Goal: Communication & Community: Answer question/provide support

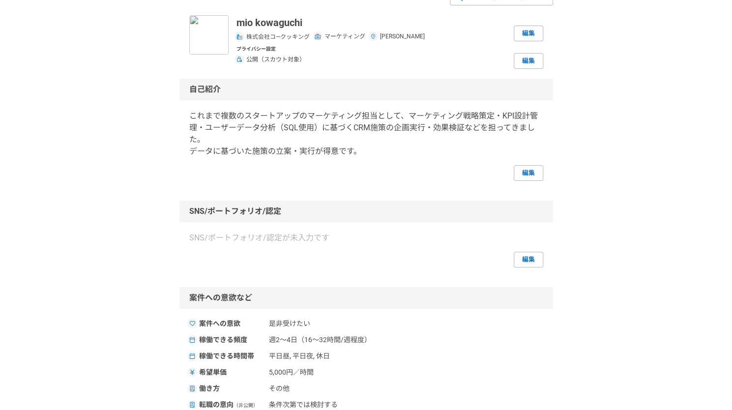
scroll to position [49, 0]
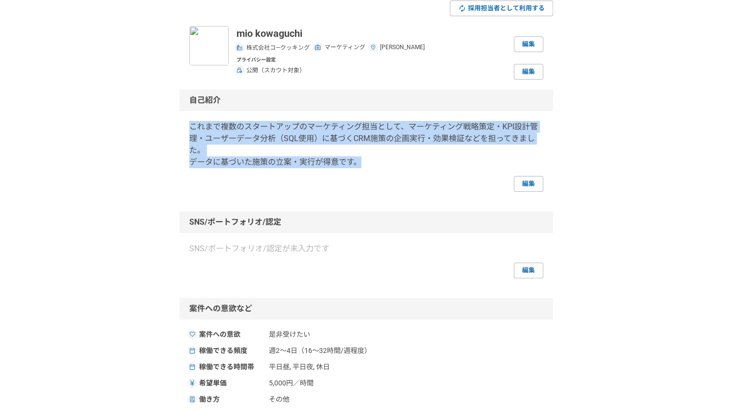
drag, startPoint x: 189, startPoint y: 122, endPoint x: 367, endPoint y: 162, distance: 182.3
click at [367, 162] on p "これまで複数のスタートアップのマーケティング担当として、マーケティング戦略策定・KPI設計管理・ユーザーデータ分析（SQL使用）に基づくCRM施策の企画実行・…" at bounding box center [366, 144] width 354 height 47
copy p "これまで複数のスタートアップのマーケティング担当として、マーケティング戦略策定・KPI設計管理・ユーザーデータ分析（SQL使用）に基づくCRM施策の企画実行・…"
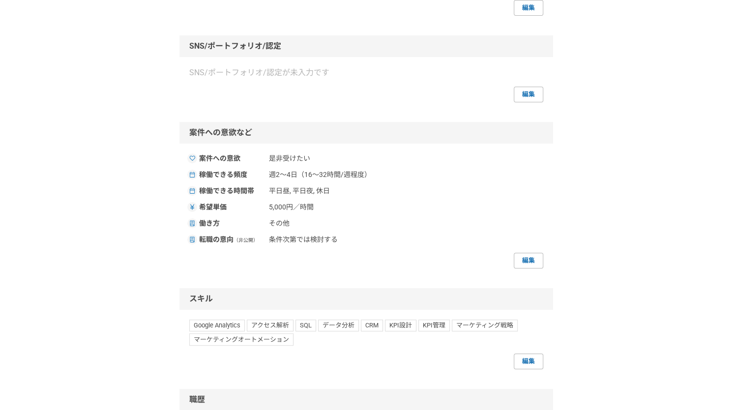
scroll to position [246, 0]
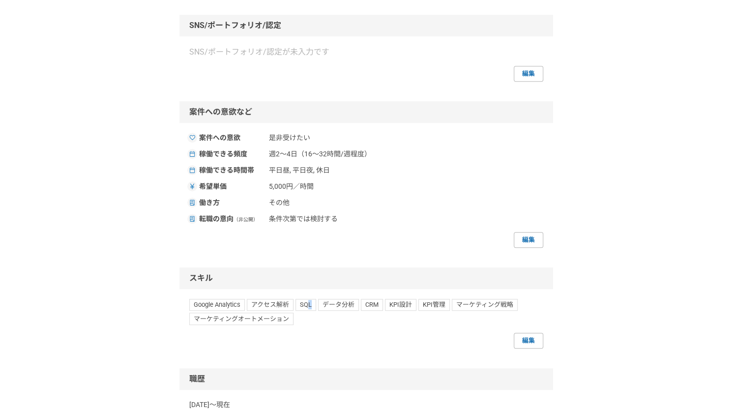
drag, startPoint x: 313, startPoint y: 319, endPoint x: 307, endPoint y: 320, distance: 6.0
click at [307, 320] on div "Google Analytics アクセス解析 SQL データ分析 CRM KPI設計 KPI管理 マーケティング戦略 マーケティングオートメーション" at bounding box center [366, 312] width 354 height 26
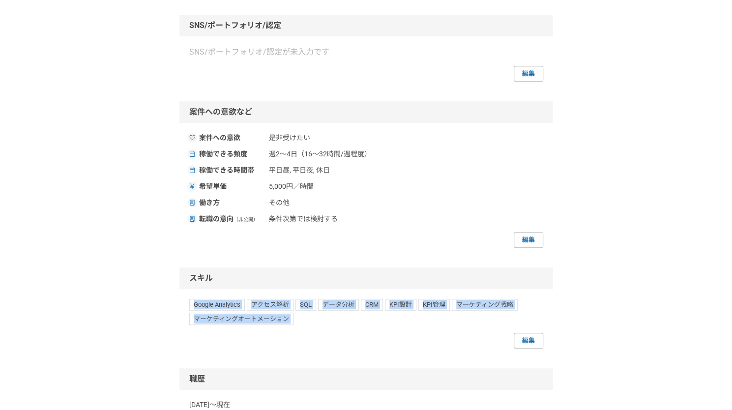
drag, startPoint x: 217, startPoint y: 278, endPoint x: 314, endPoint y: 330, distance: 109.6
click at [314, 330] on div "スキル Google Analytics アクセス解析 SQL データ分析 CRM KPI設計 KPI管理 マーケティング戦略 マーケティングオートメーション…" at bounding box center [367, 308] width 374 height 81
copy div "スキル Google Analytics アクセス解析 SQL データ分析 CRM KPI設計 KPI管理 マーケティング戦略 マーケティングオートメーション"
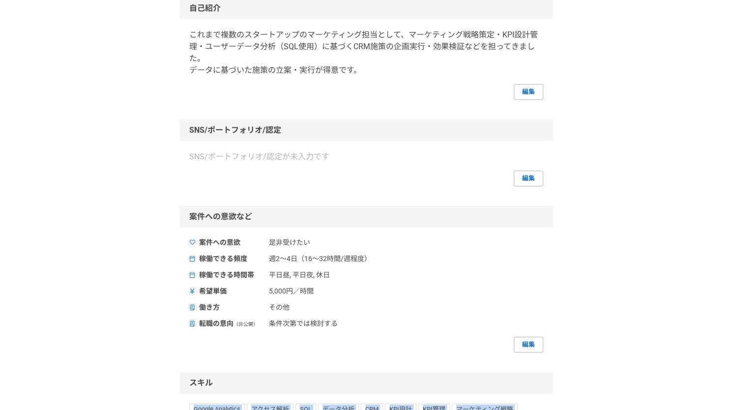
scroll to position [0, 0]
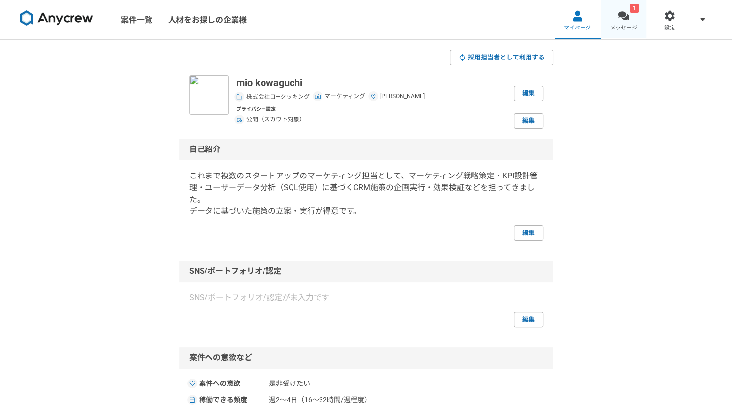
click at [617, 21] on link "1 メッセージ" at bounding box center [624, 19] width 46 height 39
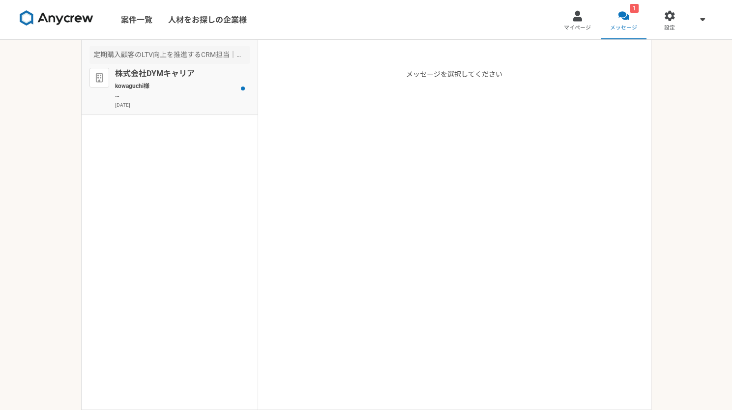
click at [137, 84] on p "kowaguchi様 お世話になっております。金(こん)と申します。 案件にご応募いただきありがとうございます。 是非一度、オンラインにてすり合わせのお時間を…" at bounding box center [175, 91] width 121 height 18
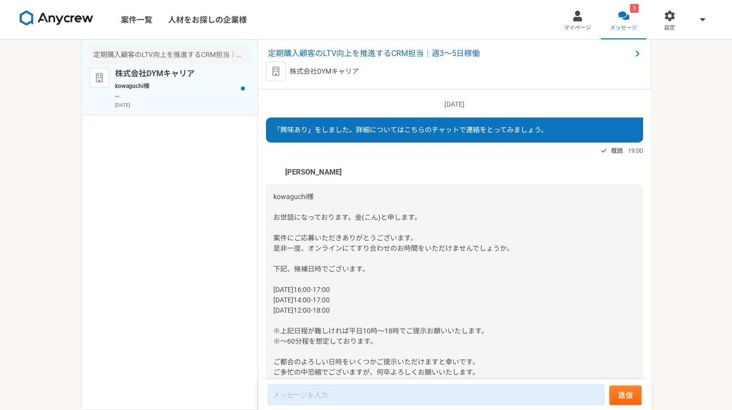
scroll to position [66, 0]
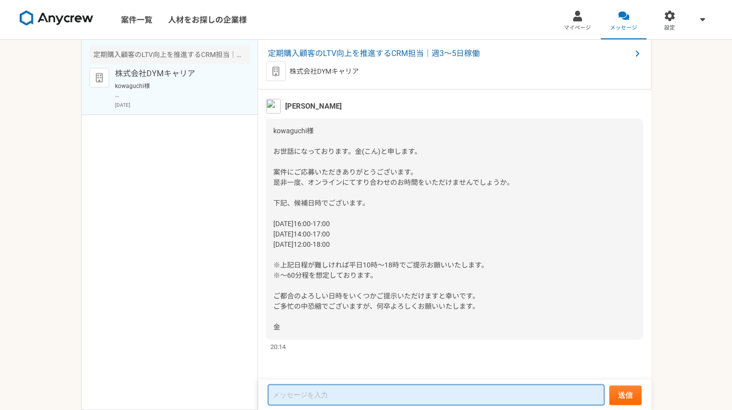
click at [337, 397] on textarea at bounding box center [436, 395] width 336 height 21
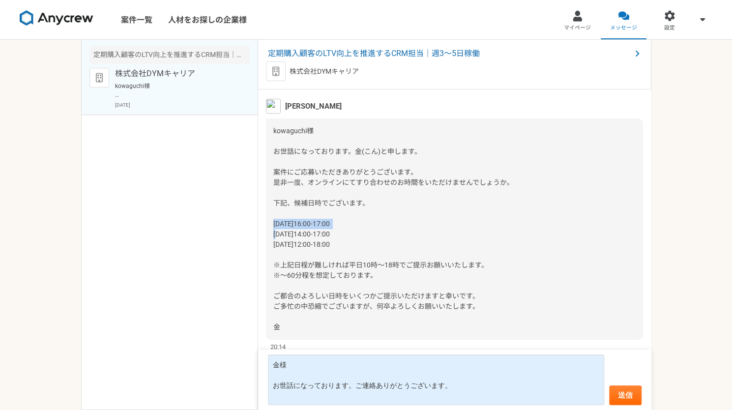
drag, startPoint x: 272, startPoint y: 221, endPoint x: 353, endPoint y: 220, distance: 80.7
click at [353, 220] on div "kowaguchi様 お世話になっております。金(こん)と申します。 案件にご応募いただきありがとうございます。 是非一度、オンラインにてすり合わせのお時間を…" at bounding box center [454, 229] width 377 height 221
copy span "[DATE]16:00-17:00"
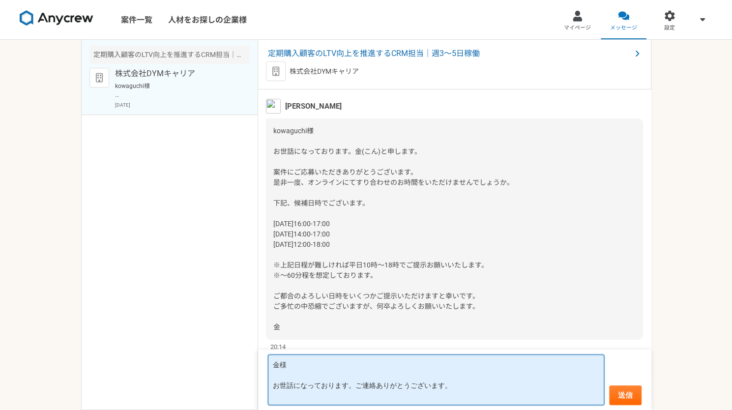
click at [301, 398] on textarea "金様 お世話になっております。ご連絡ありがとうございます。" at bounding box center [436, 380] width 336 height 51
paste textarea "[DATE]16:00-17:00"
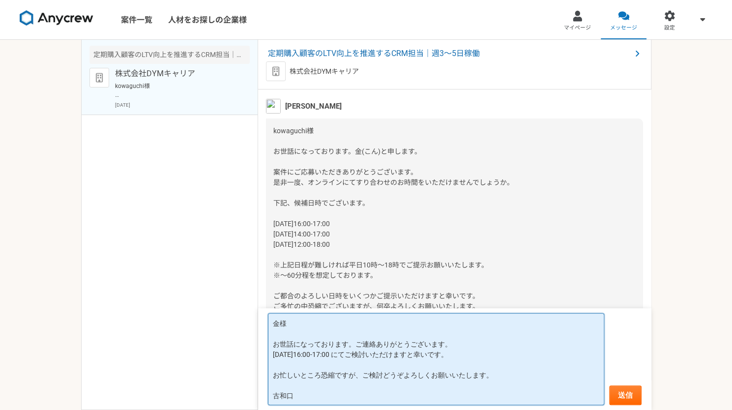
click at [357, 343] on textarea "金様 お世話になっております。ご連絡ありがとうございます。 [DATE]16:00-17:00 にてご検討いただけますと幸いです。 お忙しいところ恐縮ですが、…" at bounding box center [436, 359] width 336 height 92
click at [430, 344] on textarea "金様 お世話になっております。[PERSON_NAME]と申します。ご連絡ありがとうございます。 [DATE]16:00-17:00 にてご検討いただけますと…" at bounding box center [436, 359] width 336 height 92
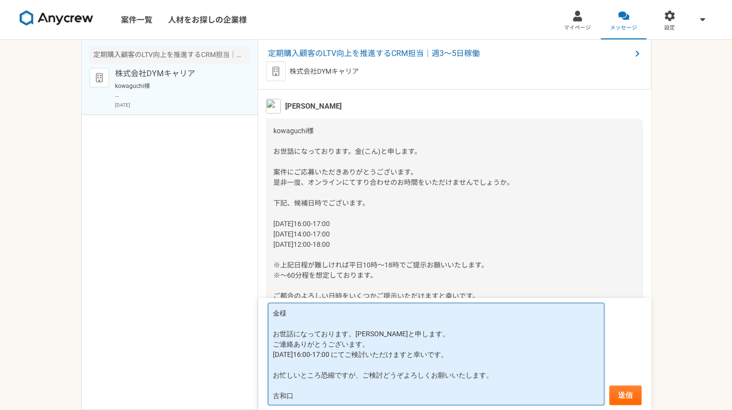
drag, startPoint x: 376, startPoint y: 332, endPoint x: 388, endPoint y: 334, distance: 11.5
click at [388, 334] on textarea "金様 お世話になっております。[PERSON_NAME]と申します。 ご連絡ありがとうございます。 [DATE]16:00-17:00 にてご検討いただけます…" at bounding box center [436, 354] width 336 height 102
type textarea "金様 お世話になっております。古和口と申します。 ご連絡ありがとうございます。 [DATE]16:00-17:00 にてご検討いただけますと幸いです。 お忙し…"
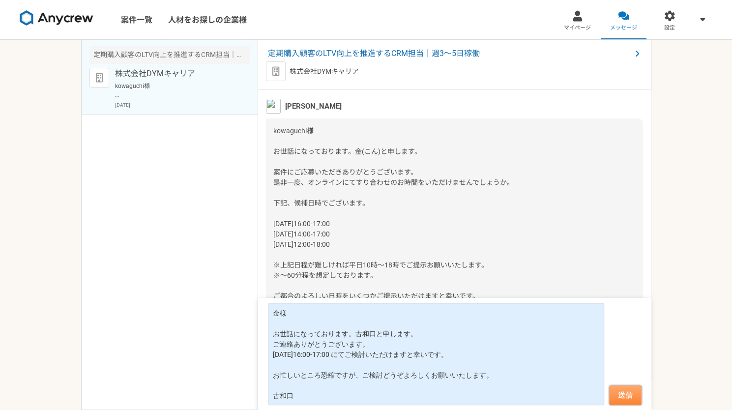
click at [623, 395] on button "送信" at bounding box center [625, 396] width 32 height 20
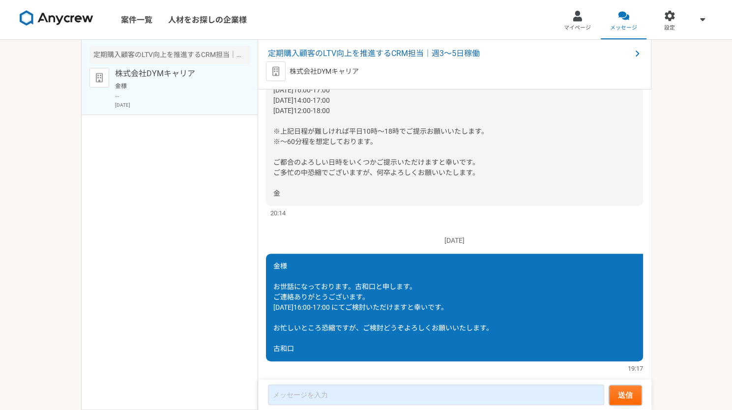
scroll to position [221, 0]
